Goal: Navigation & Orientation: Find specific page/section

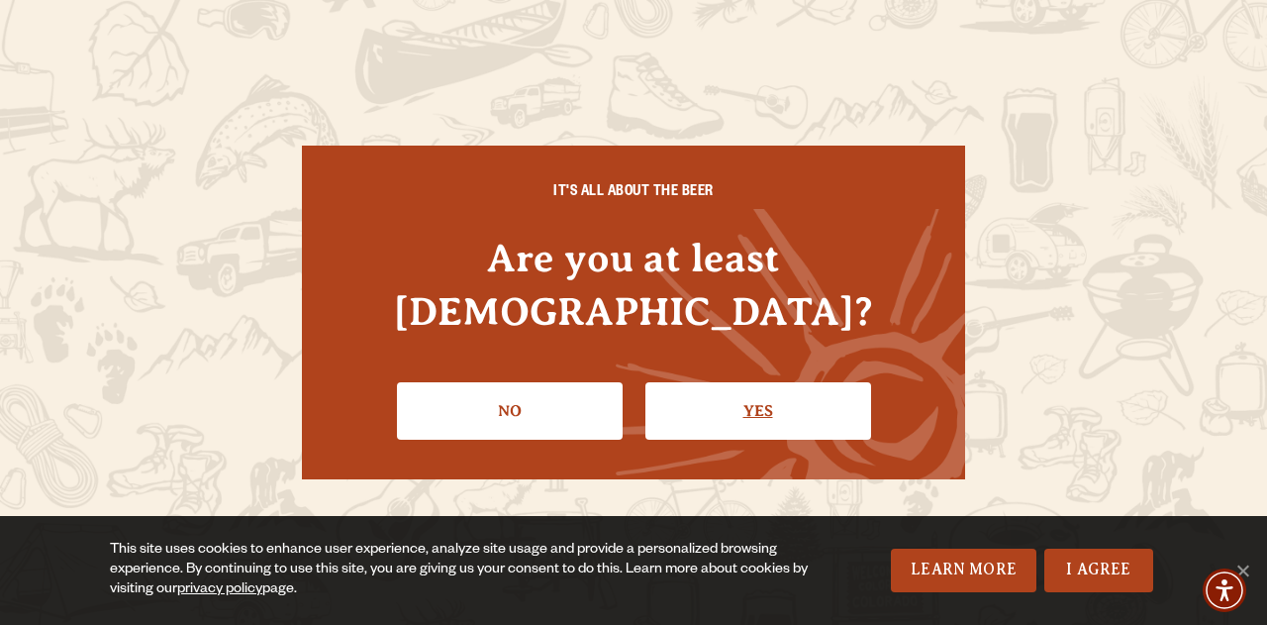
click at [772, 389] on link "Yes" at bounding box center [758, 410] width 226 height 57
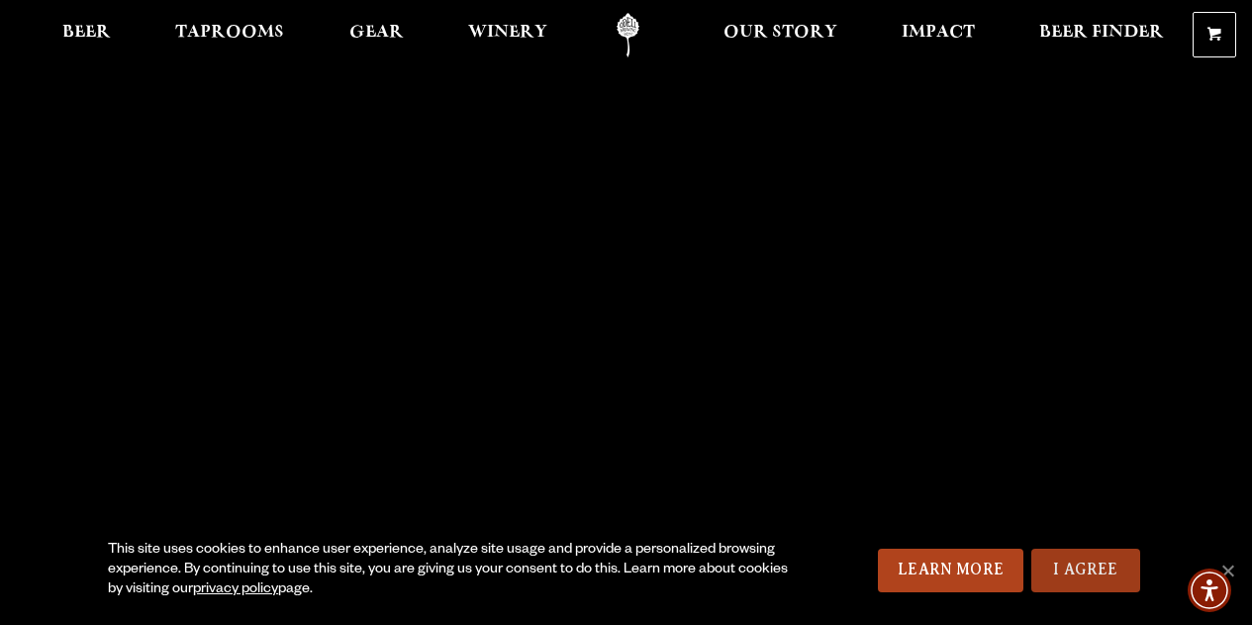
click at [1091, 574] on link "I Agree" at bounding box center [1086, 570] width 109 height 44
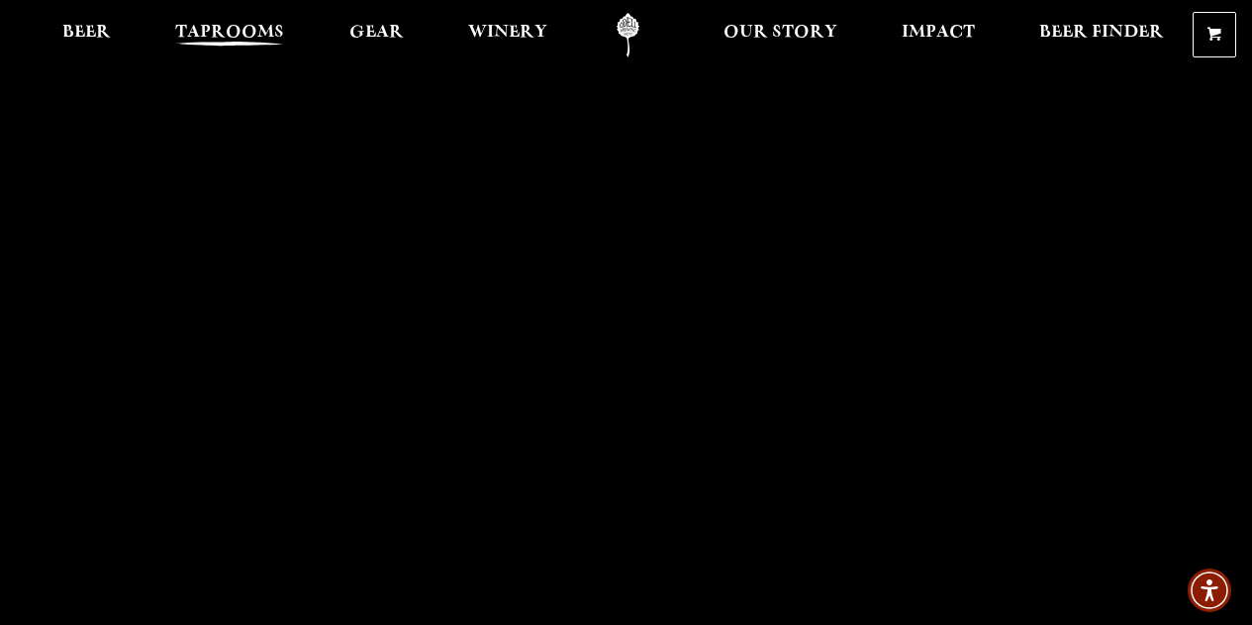
click at [233, 27] on span "Taprooms" at bounding box center [229, 33] width 109 height 16
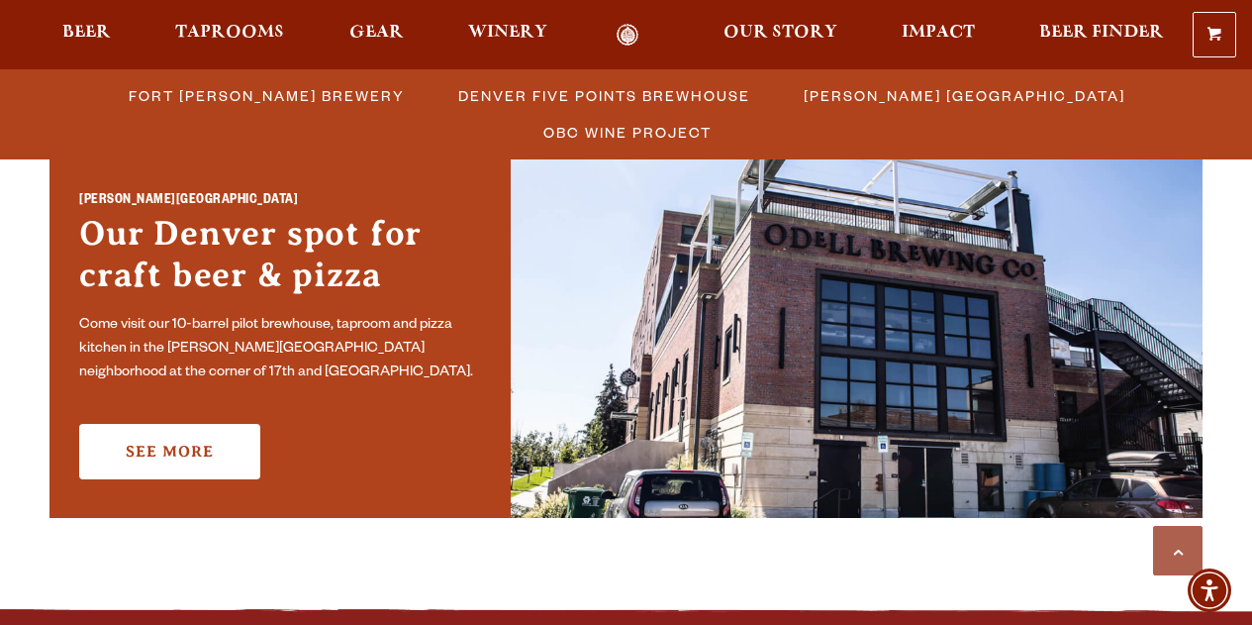
scroll to position [1485, 0]
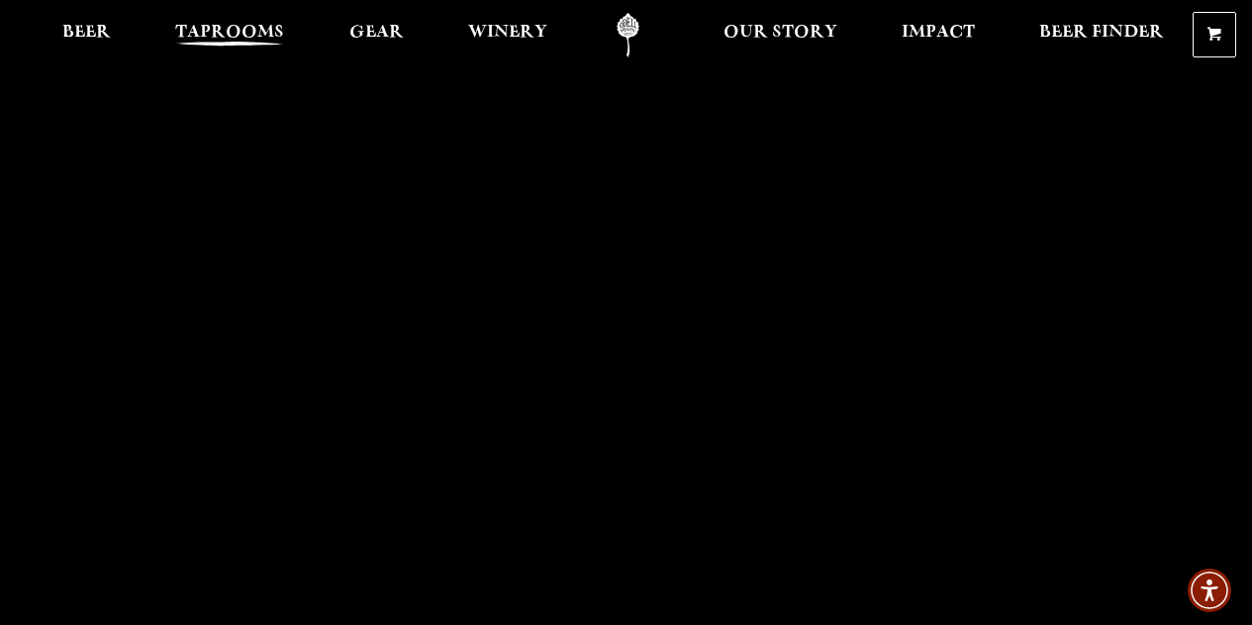
click at [187, 38] on span "Taprooms" at bounding box center [229, 33] width 109 height 16
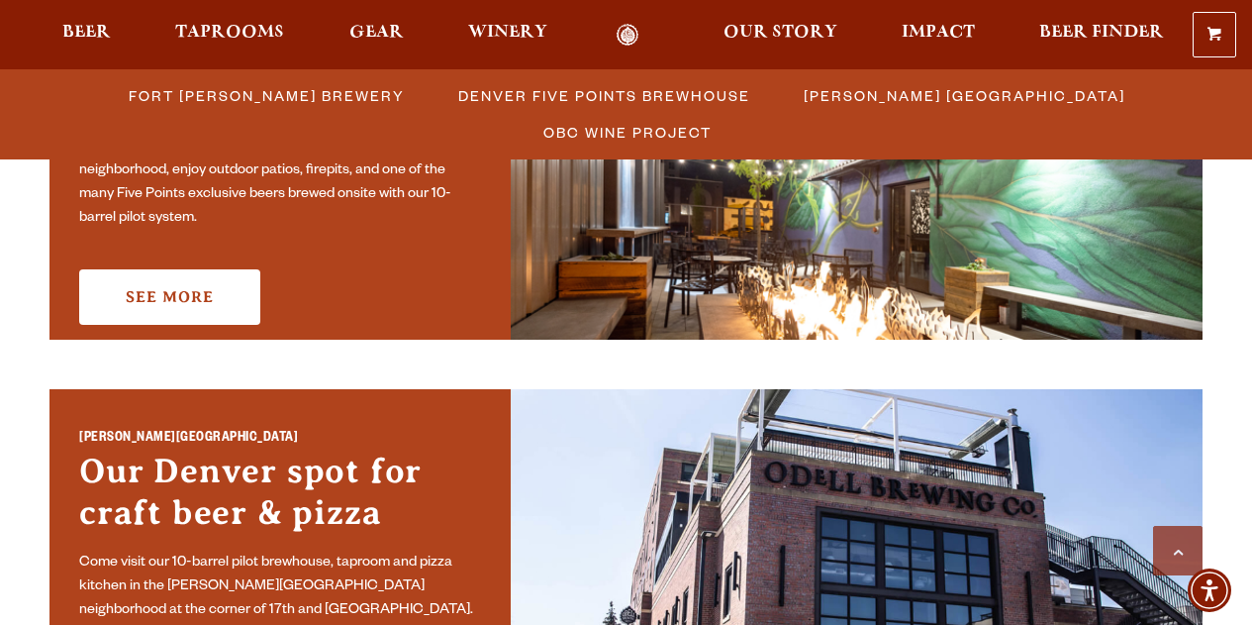
scroll to position [990, 0]
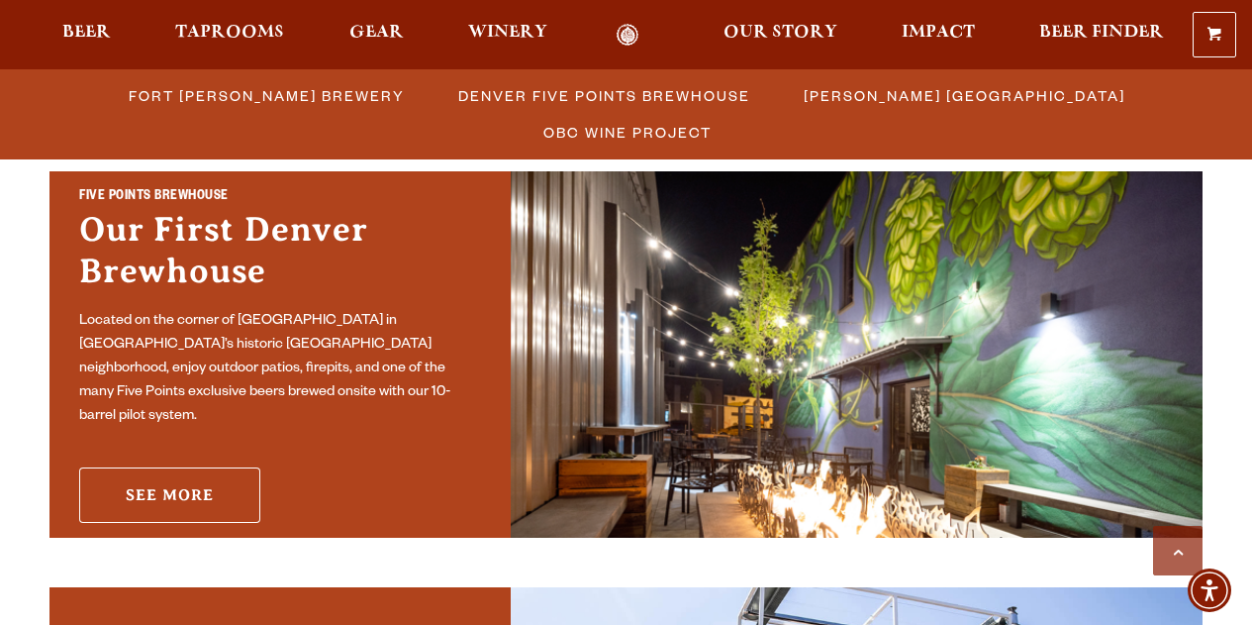
click at [164, 479] on link "See More" at bounding box center [169, 494] width 181 height 55
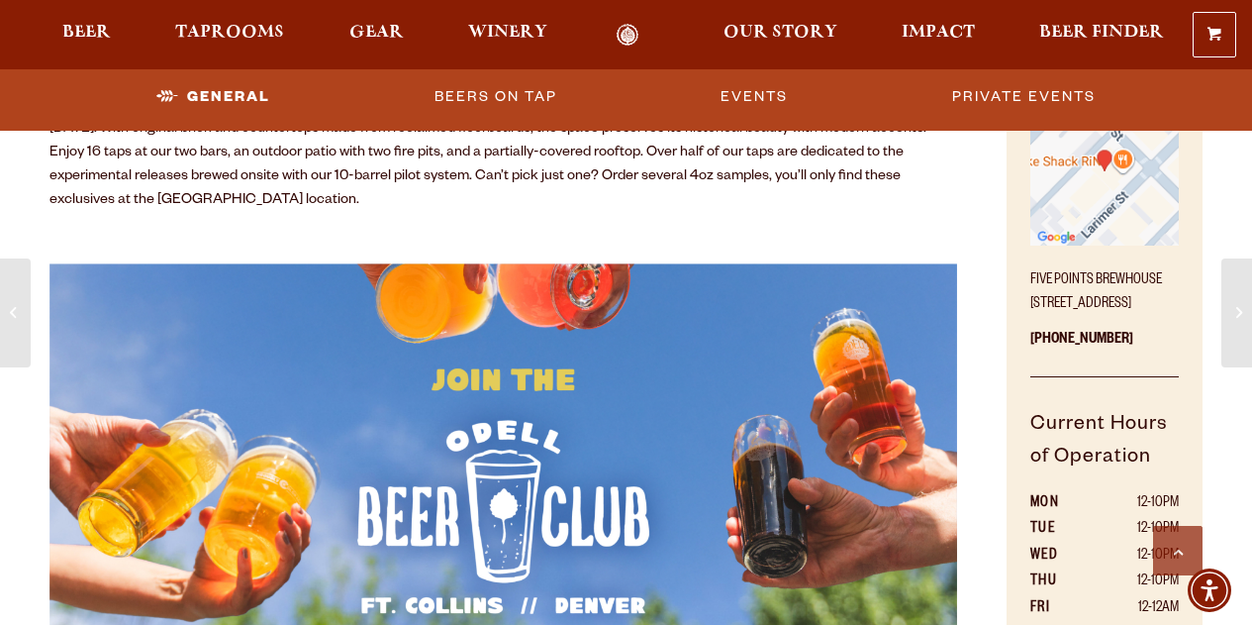
scroll to position [1089, 0]
